Goal: Information Seeking & Learning: Check status

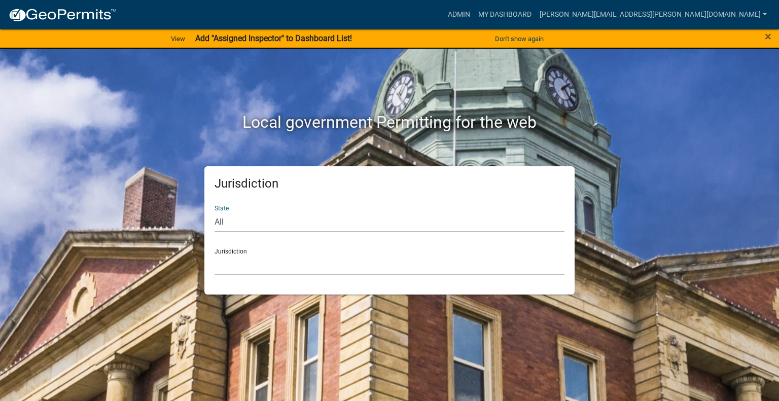
click at [246, 226] on select "All [US_STATE] [US_STATE] [US_STATE] [US_STATE] [US_STATE] [US_STATE] [US_STATE…" at bounding box center [389, 221] width 350 height 21
select select "[US_STATE]"
click at [214, 211] on select "All [US_STATE] [US_STATE] [US_STATE] [US_STATE] [US_STATE] [US_STATE] [US_STATE…" at bounding box center [389, 221] width 350 height 21
click at [243, 263] on select "City of [GEOGRAPHIC_DATA], [US_STATE] City of [GEOGRAPHIC_DATA], [US_STATE] Cit…" at bounding box center [389, 265] width 350 height 21
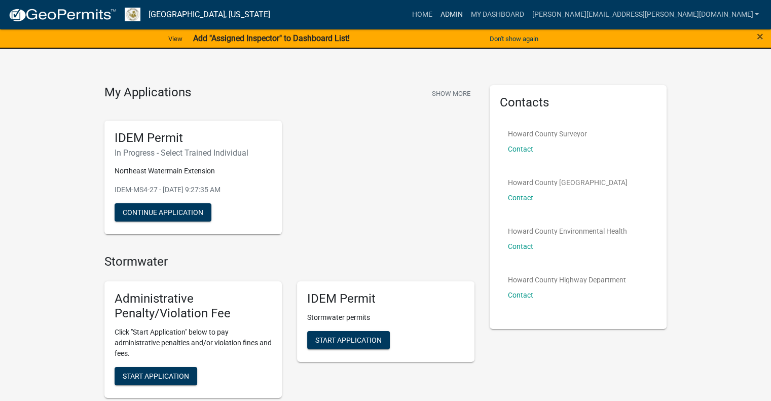
click at [467, 17] on link "Admin" at bounding box center [451, 14] width 30 height 19
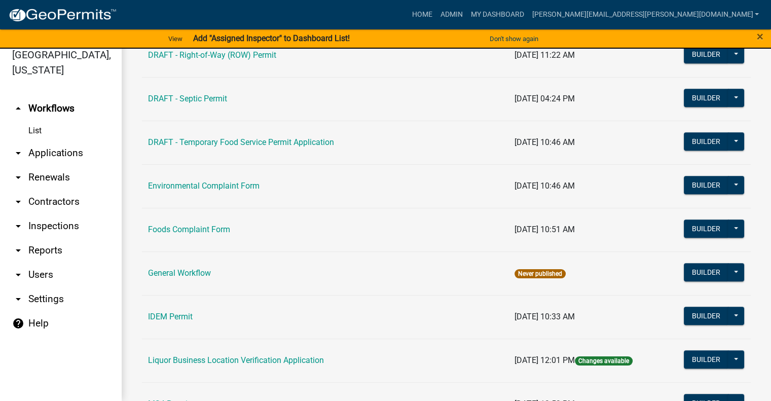
scroll to position [552, 0]
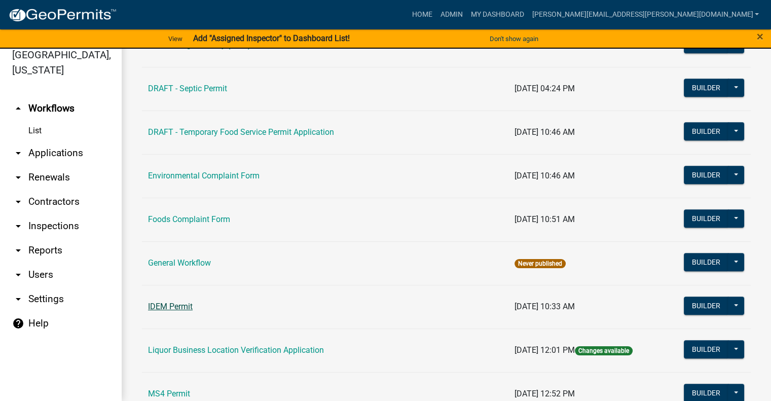
click at [173, 302] on link "IDEM Permit" at bounding box center [170, 307] width 45 height 10
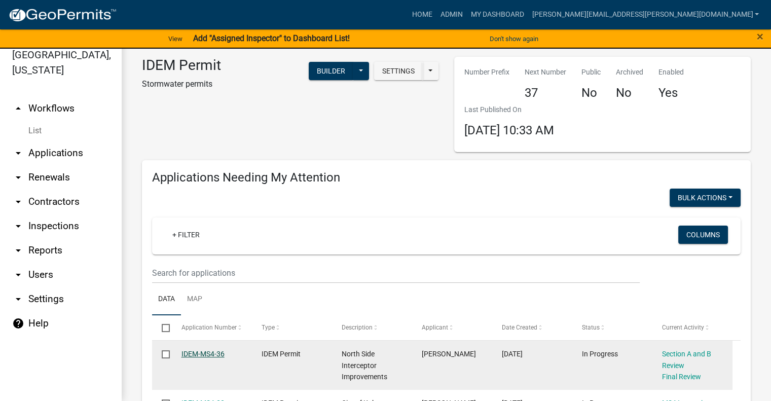
click at [203, 350] on link "IDEM-MS4-36" at bounding box center [203, 354] width 43 height 8
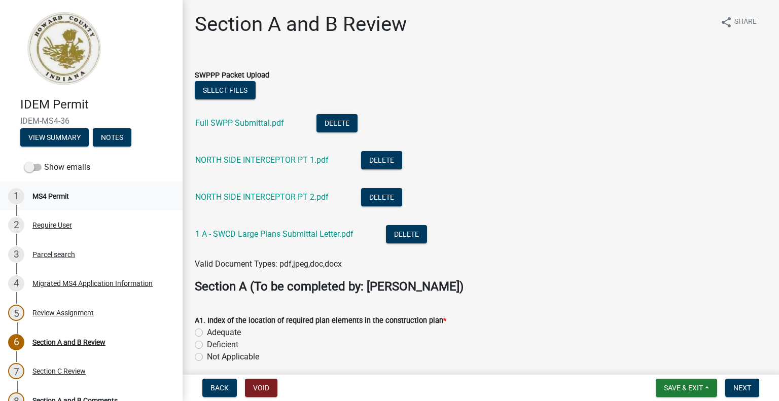
click at [68, 194] on div "MS4 Permit" at bounding box center [50, 196] width 37 height 7
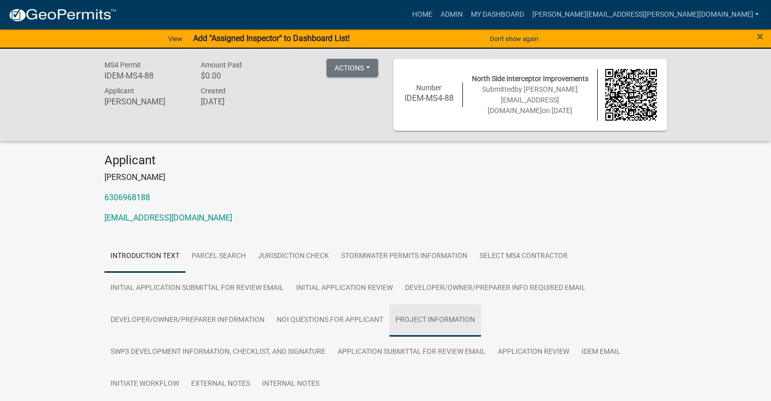
click at [451, 320] on link "Project Information" at bounding box center [435, 320] width 92 height 32
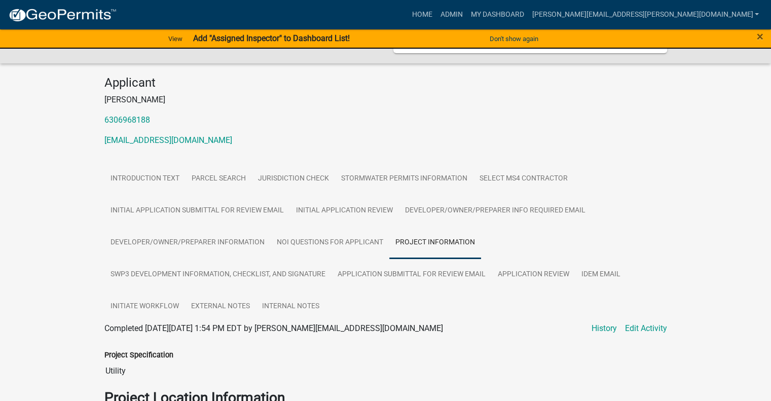
scroll to position [57, 0]
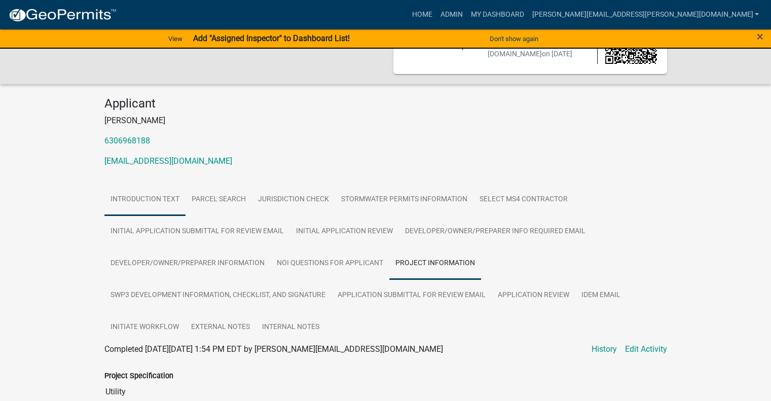
click at [142, 196] on link "Introduction Text" at bounding box center [144, 200] width 81 height 32
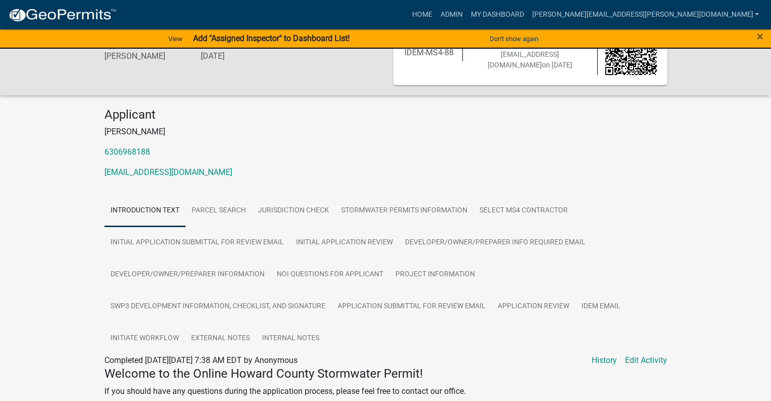
scroll to position [43, 0]
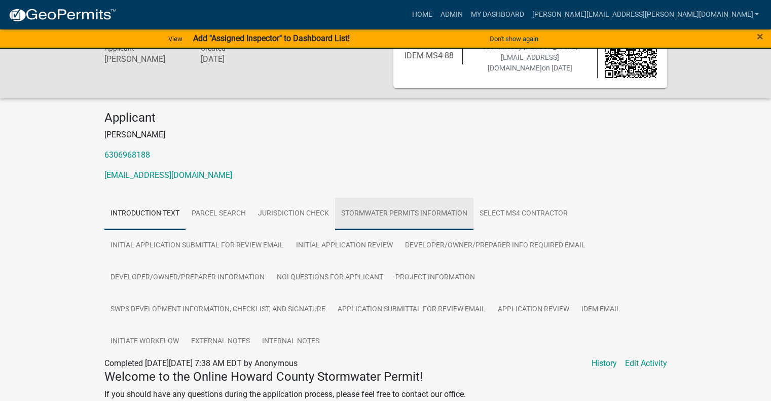
click at [418, 211] on link "Stormwater Permits Information" at bounding box center [404, 214] width 138 height 32
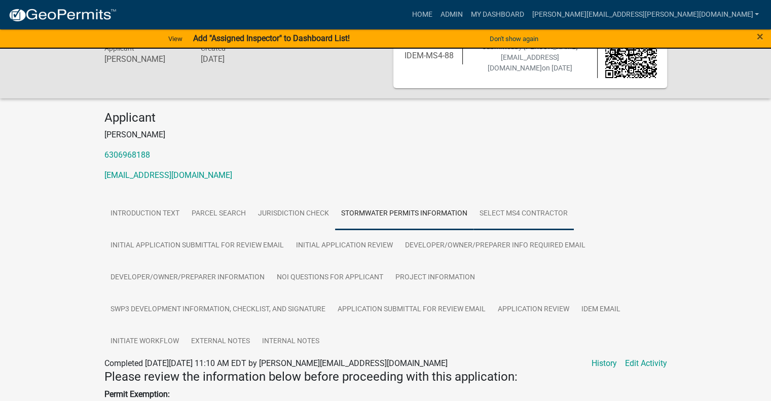
click at [535, 215] on link "Select MS4 Contractor" at bounding box center [524, 214] width 100 height 32
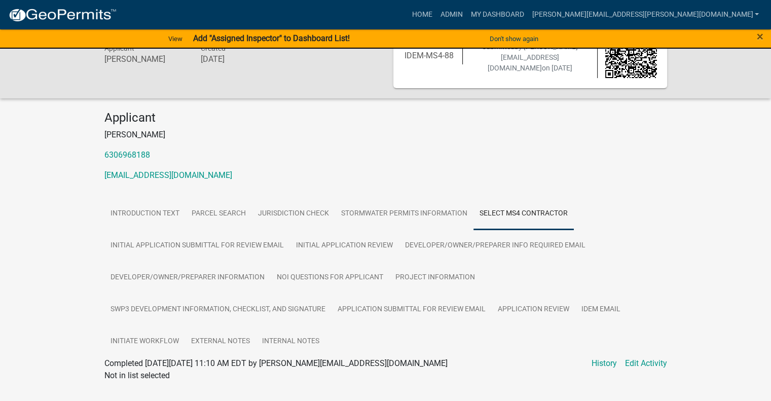
scroll to position [66, 0]
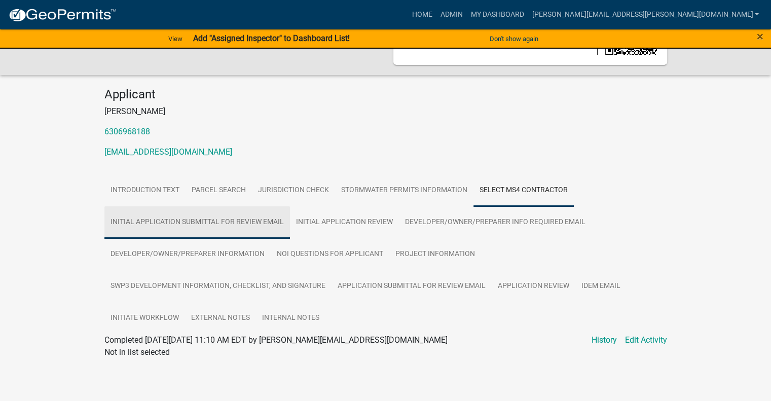
click at [205, 222] on link "Initial Application Submittal for Review Email" at bounding box center [197, 222] width 186 height 32
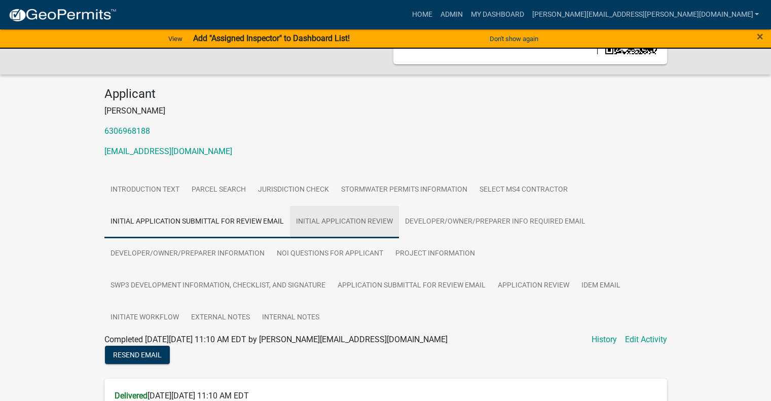
click at [339, 222] on link "Initial Application Review" at bounding box center [344, 222] width 109 height 32
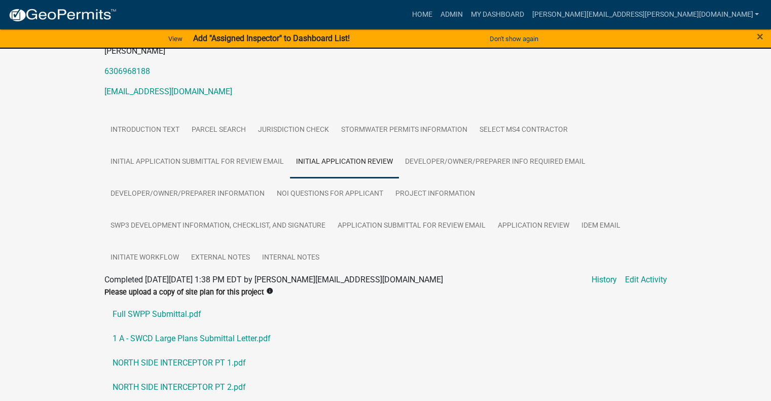
scroll to position [124, 0]
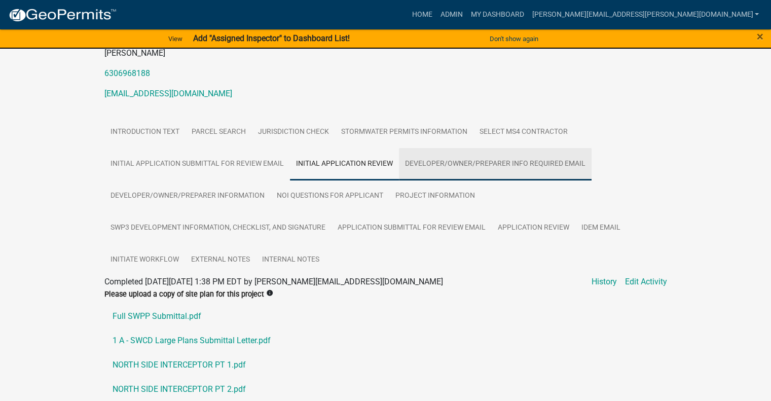
click at [519, 160] on link "Developer/Owner/Preparer Info Required Email" at bounding box center [495, 164] width 193 height 32
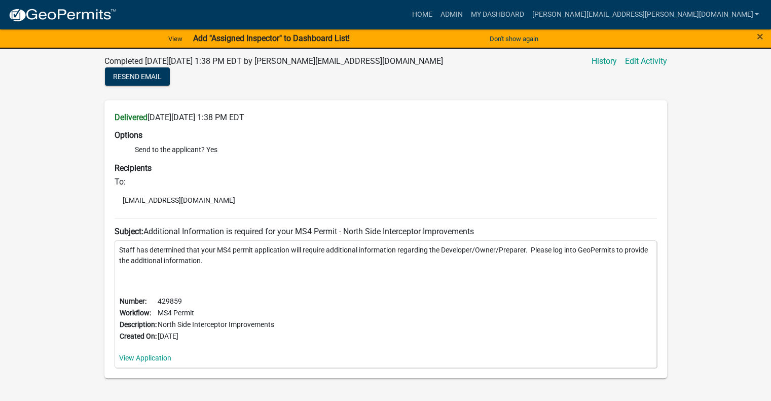
scroll to position [347, 0]
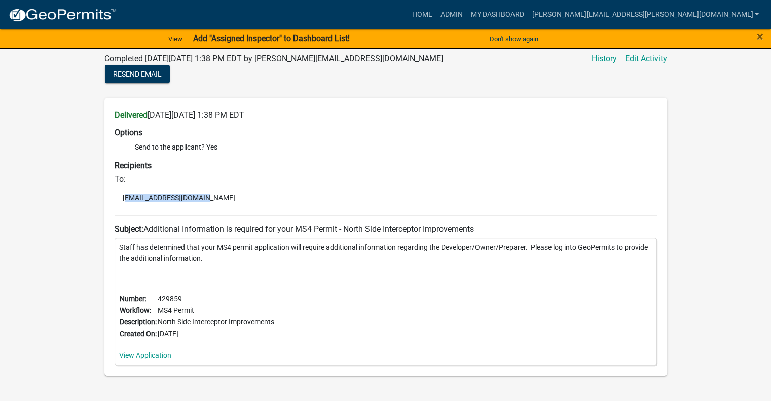
drag, startPoint x: 124, startPoint y: 197, endPoint x: 202, endPoint y: 199, distance: 78.6
click at [202, 199] on li "aadams@contactcei.com" at bounding box center [386, 197] width 543 height 15
copy li "aadams@contactcei.com"
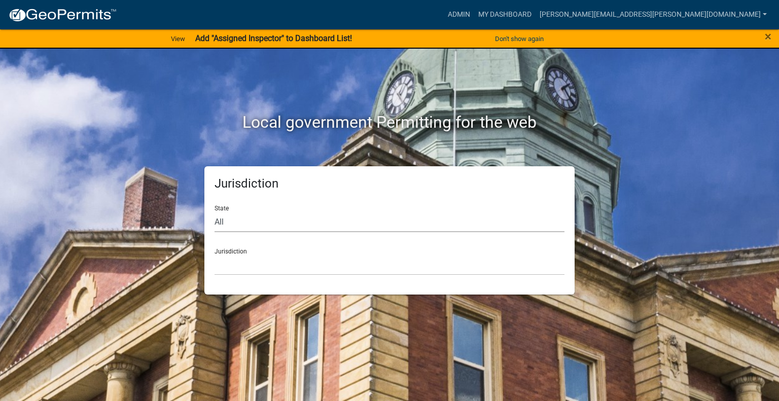
click at [272, 224] on select "All [US_STATE] [US_STATE] [US_STATE] [US_STATE] [US_STATE] [US_STATE] [US_STATE…" at bounding box center [389, 221] width 350 height 21
select select "[US_STATE]"
click at [214, 211] on select "All [US_STATE] [US_STATE] [US_STATE] [US_STATE] [US_STATE] [US_STATE] [US_STATE…" at bounding box center [389, 221] width 350 height 21
click at [243, 262] on select "City of [GEOGRAPHIC_DATA], [US_STATE] City of [GEOGRAPHIC_DATA], [US_STATE] Cit…" at bounding box center [389, 265] width 350 height 21
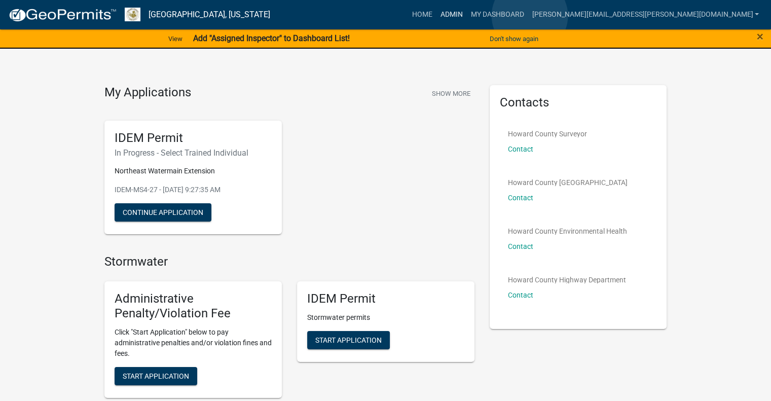
click at [467, 16] on link "Admin" at bounding box center [451, 14] width 30 height 19
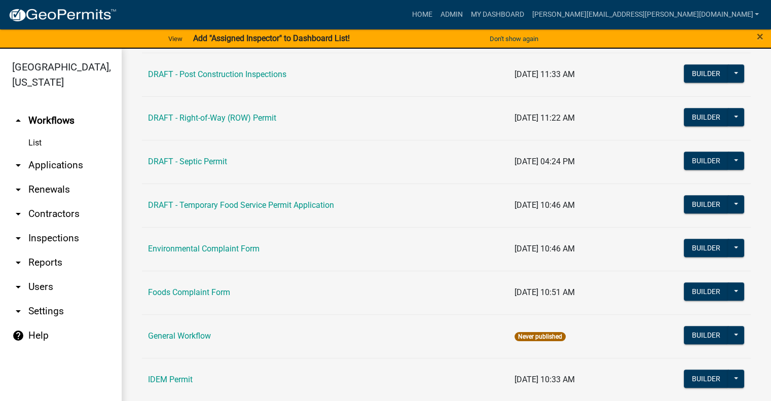
scroll to position [492, 0]
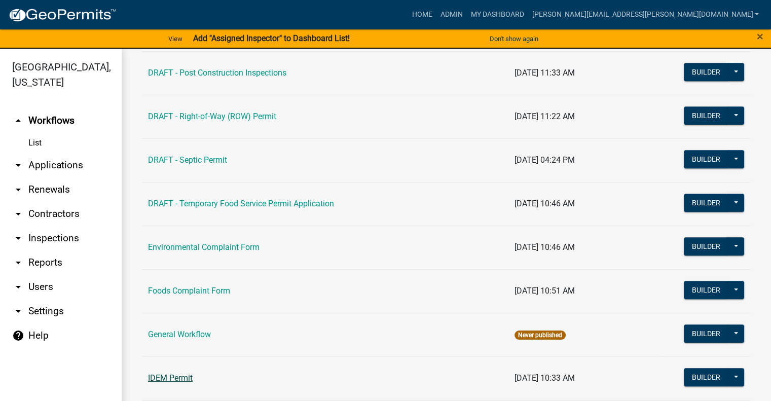
click at [176, 377] on link "IDEM Permit" at bounding box center [170, 378] width 45 height 10
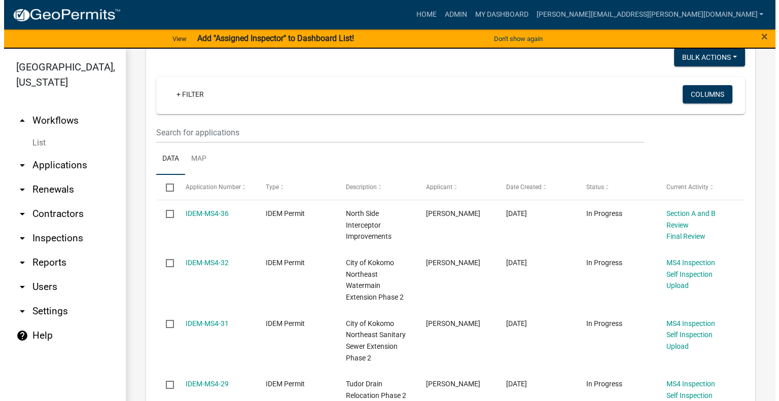
scroll to position [158, 0]
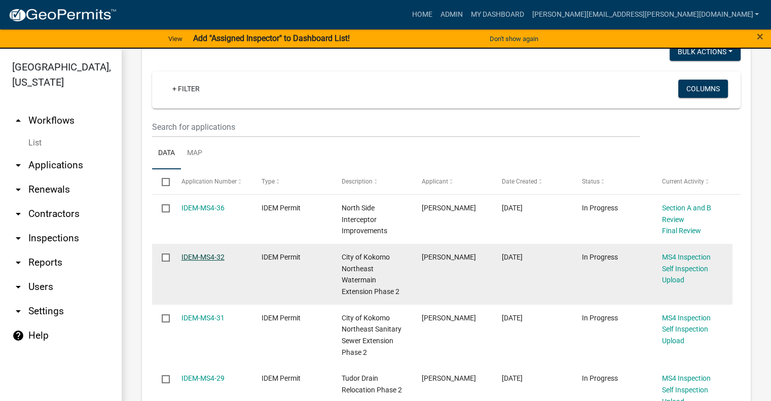
click at [201, 254] on link "IDEM-MS4-32" at bounding box center [203, 257] width 43 height 8
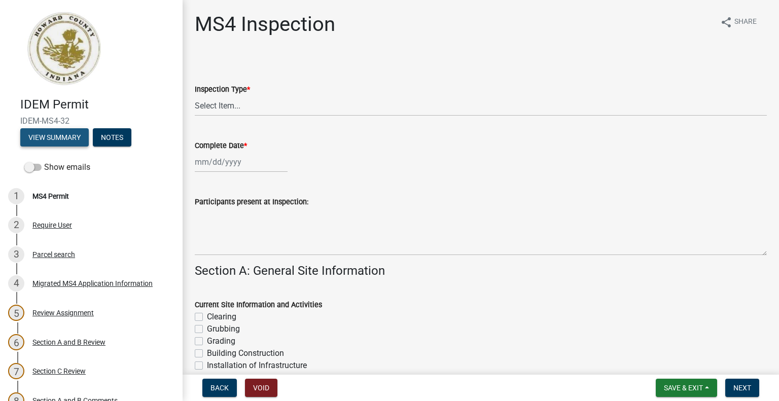
click at [65, 140] on button "View Summary" at bounding box center [54, 137] width 68 height 18
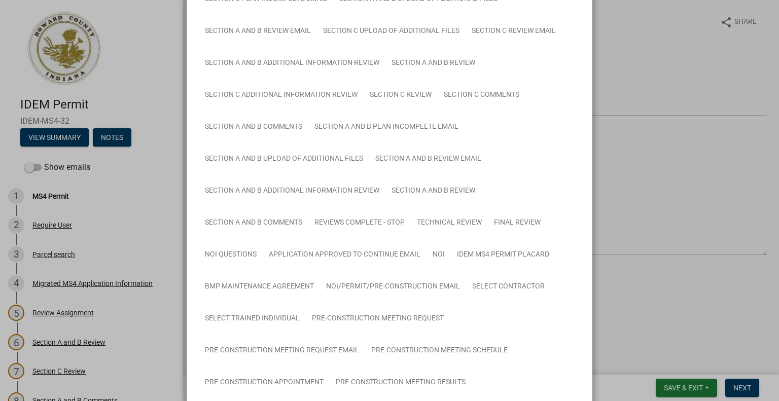
scroll to position [226, 0]
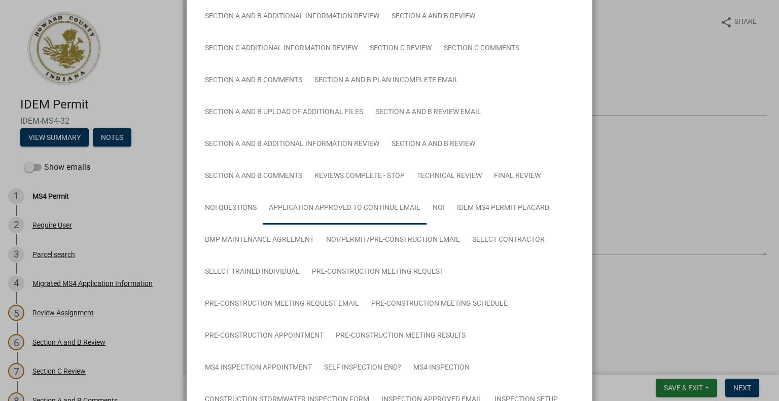
click at [354, 210] on link "Application Approved to Continue Email" at bounding box center [345, 208] width 164 height 32
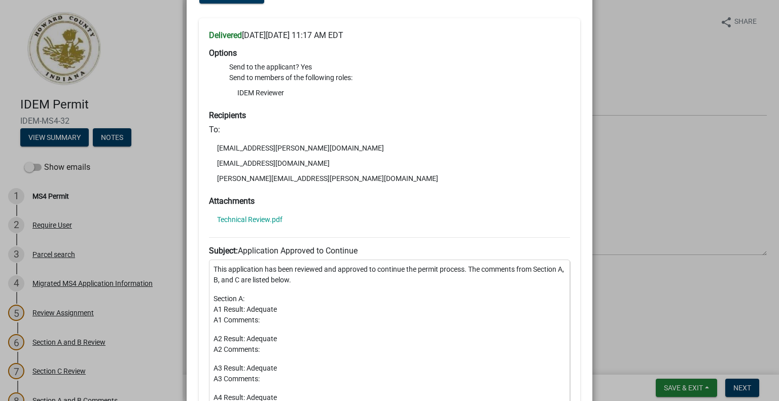
scroll to position [1845, 0]
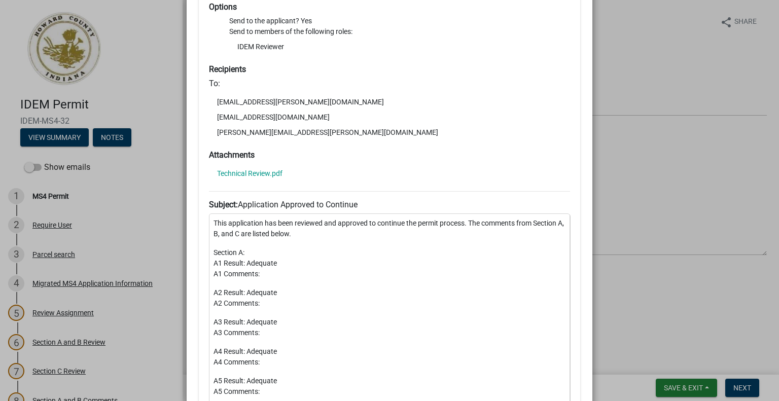
drag, startPoint x: 210, startPoint y: 215, endPoint x: 467, endPoint y: 212, distance: 256.1
click at [467, 218] on p "This application has been reviewed and approved to continue the permit process.…" at bounding box center [389, 228] width 352 height 21
copy p "This application has been reviewed and approved to continue the permit process."
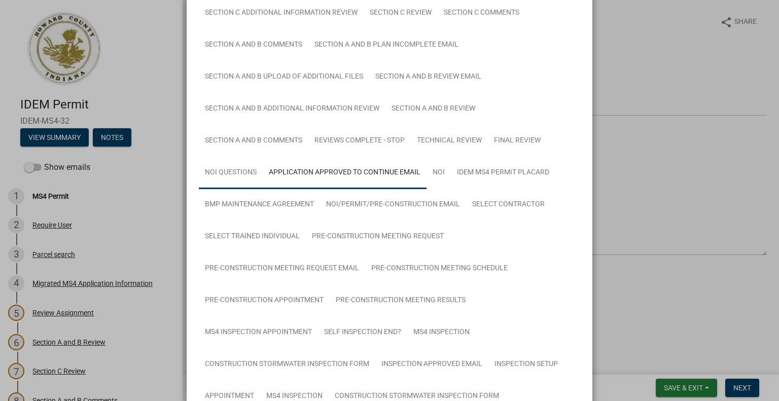
click at [237, 172] on link "NOI Questions" at bounding box center [231, 173] width 64 height 32
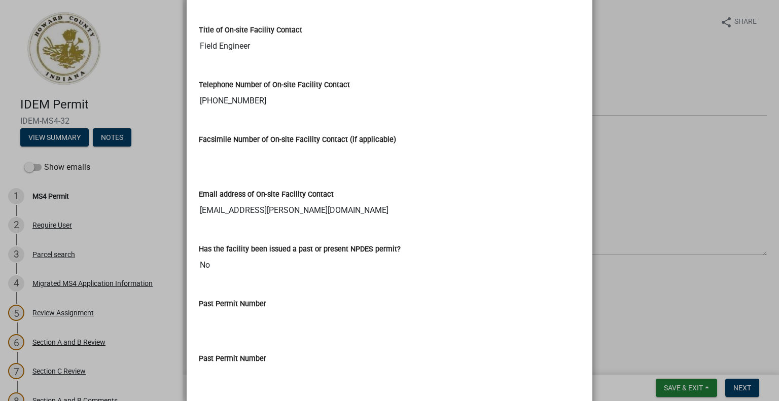
scroll to position [295, 0]
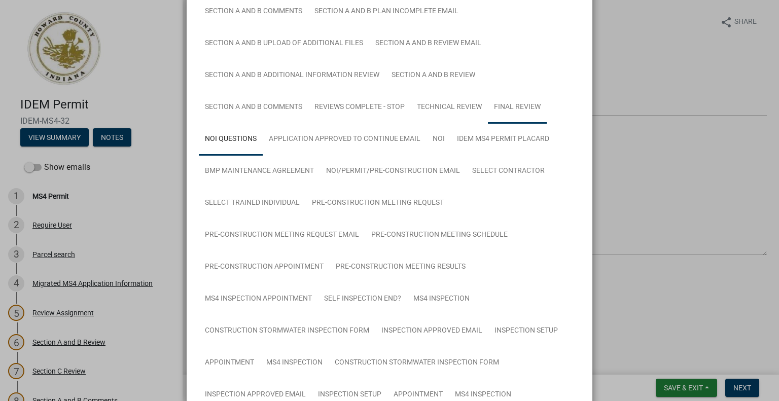
click at [525, 105] on link "Final Review" at bounding box center [517, 107] width 59 height 32
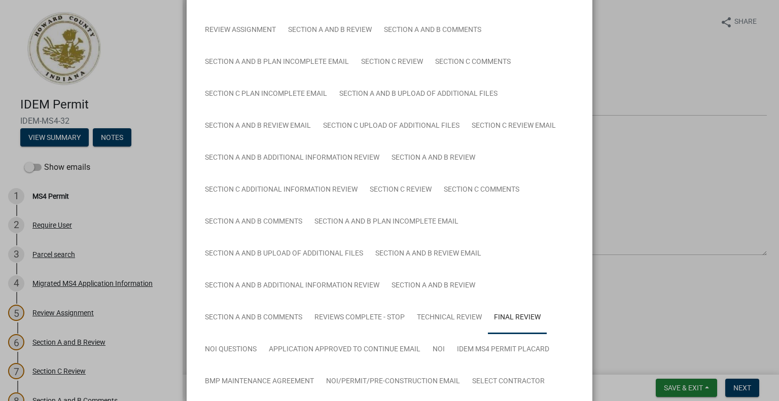
scroll to position [150, 0]
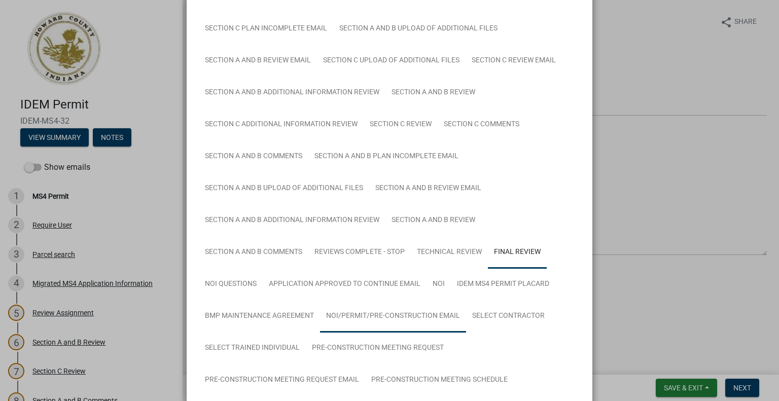
click at [390, 317] on link "NOI/Permit/Pre-Construction Email" at bounding box center [393, 316] width 146 height 32
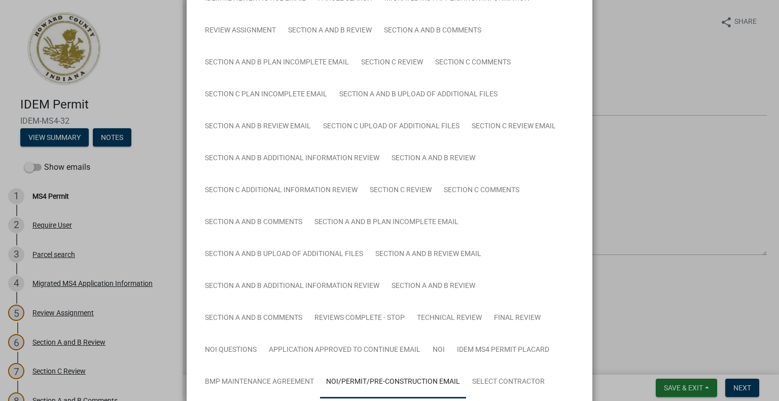
scroll to position [7, 0]
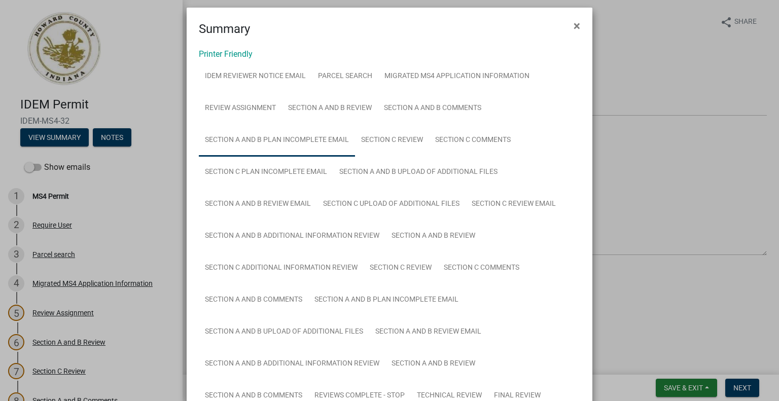
click at [274, 140] on link "Section A and B Plan Incomplete Email" at bounding box center [277, 140] width 156 height 32
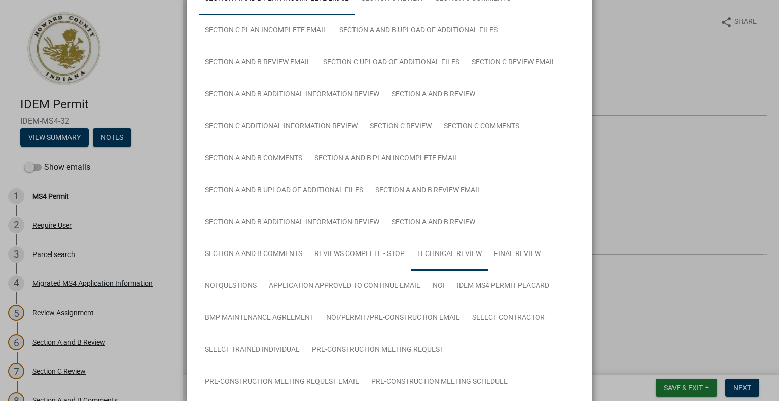
click at [462, 250] on link "Technical Review" at bounding box center [449, 254] width 77 height 32
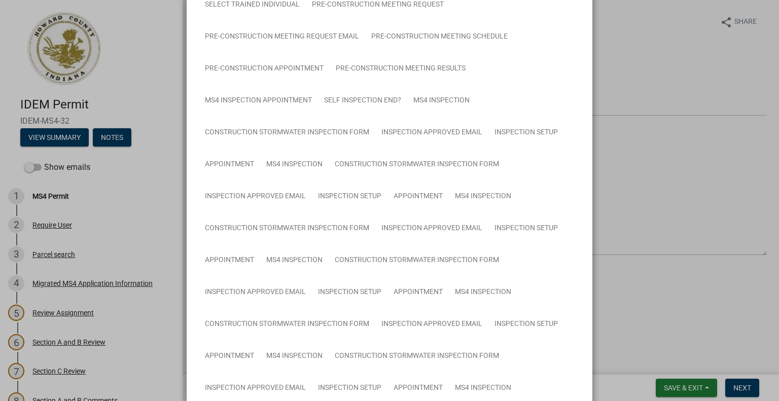
scroll to position [0, 0]
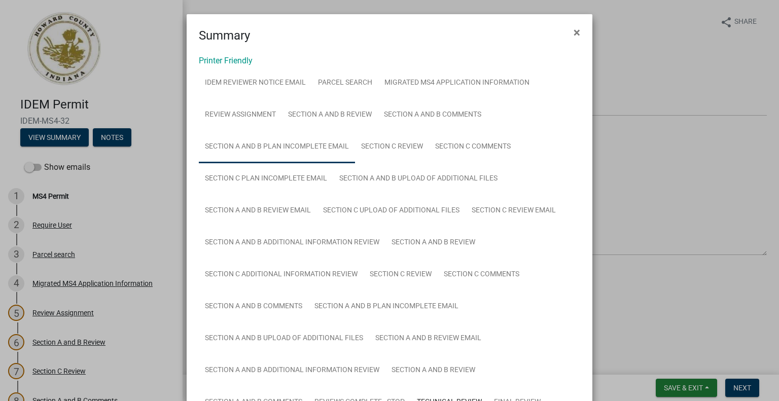
click at [303, 145] on link "Section A and B Plan Incomplete Email" at bounding box center [277, 147] width 156 height 32
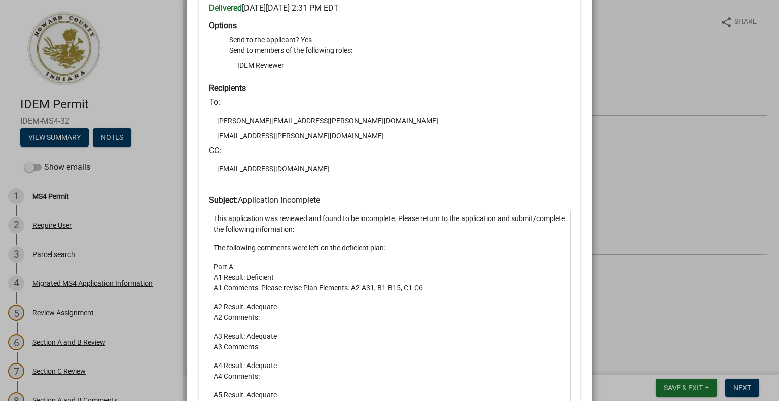
scroll to position [3284, 0]
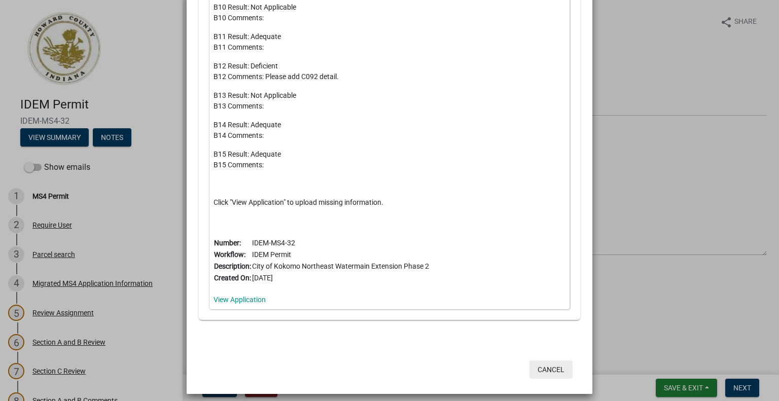
click at [546, 363] on button "Cancel" at bounding box center [550, 370] width 43 height 18
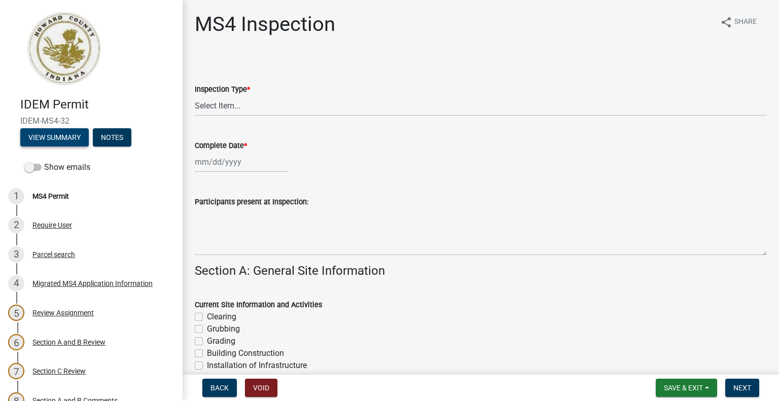
click at [67, 141] on button "View Summary" at bounding box center [54, 137] width 68 height 18
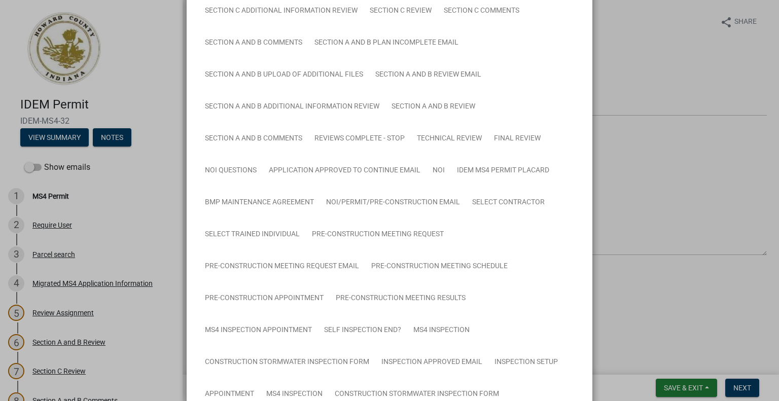
scroll to position [289, 0]
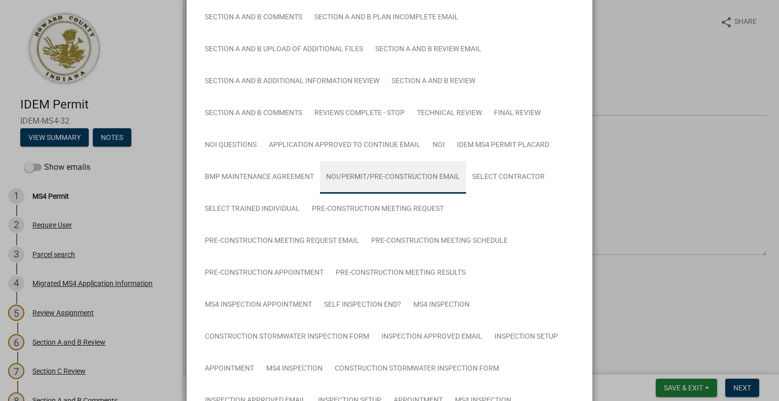
click at [395, 177] on link "NOI/Permit/Pre-Construction Email" at bounding box center [393, 177] width 146 height 32
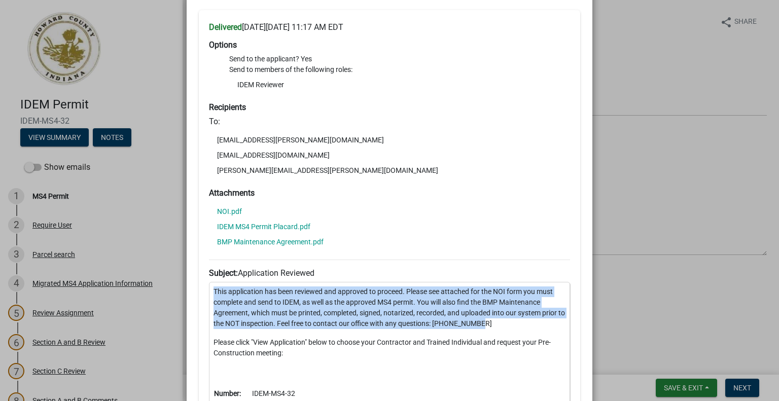
drag, startPoint x: 211, startPoint y: 282, endPoint x: 506, endPoint y: 315, distance: 296.9
click at [506, 315] on p "This application has been reviewed and approved to proceed. Please see attached…" at bounding box center [389, 308] width 352 height 43
copy p "This application has been reviewed and approved to proceed. Please see attached…"
